Goal: Information Seeking & Learning: Learn about a topic

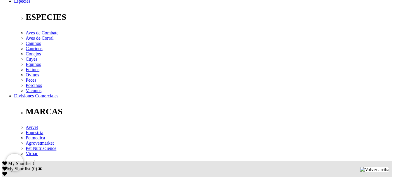
scroll to position [233, 0]
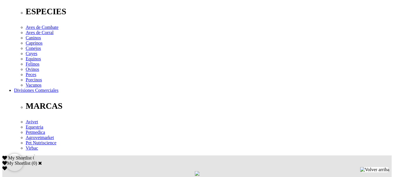
drag, startPoint x: 188, startPoint y: 64, endPoint x: 37, endPoint y: 66, distance: 151.3
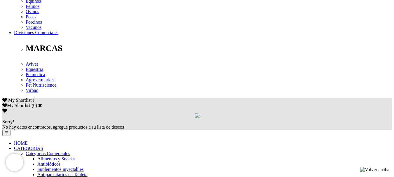
scroll to position [292, 0]
copy p "Cipermetrina 0,34 %, Aceite [PERSON_NAME][MEDICAL_DATA], vehículo c.s.p. 100%."
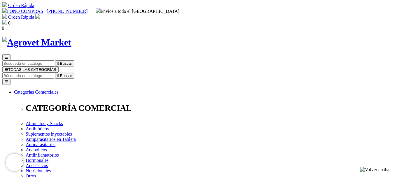
scroll to position [29, 0]
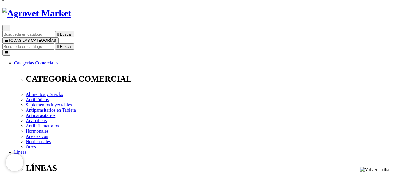
drag, startPoint x: 275, startPoint y: 45, endPoint x: 203, endPoint y: 46, distance: 72.3
copy h1 "Curabicheras Kerkus"
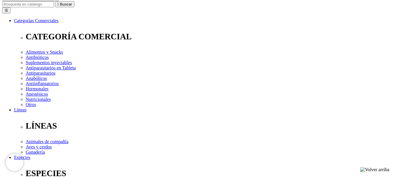
scroll to position [58, 0]
